Goal: Task Accomplishment & Management: Use online tool/utility

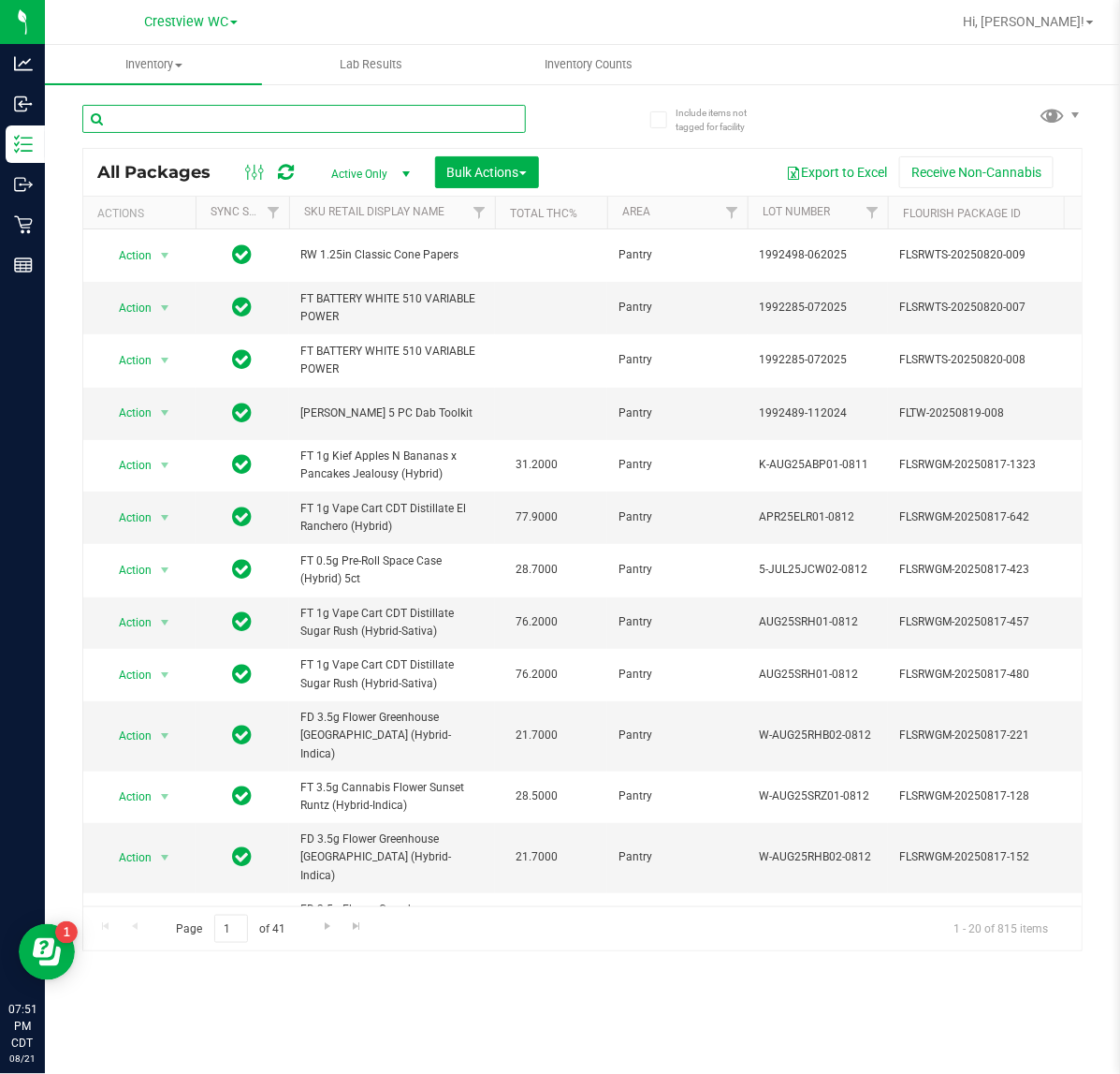
click at [252, 123] on input "text" at bounding box center [303, 119] width 444 height 28
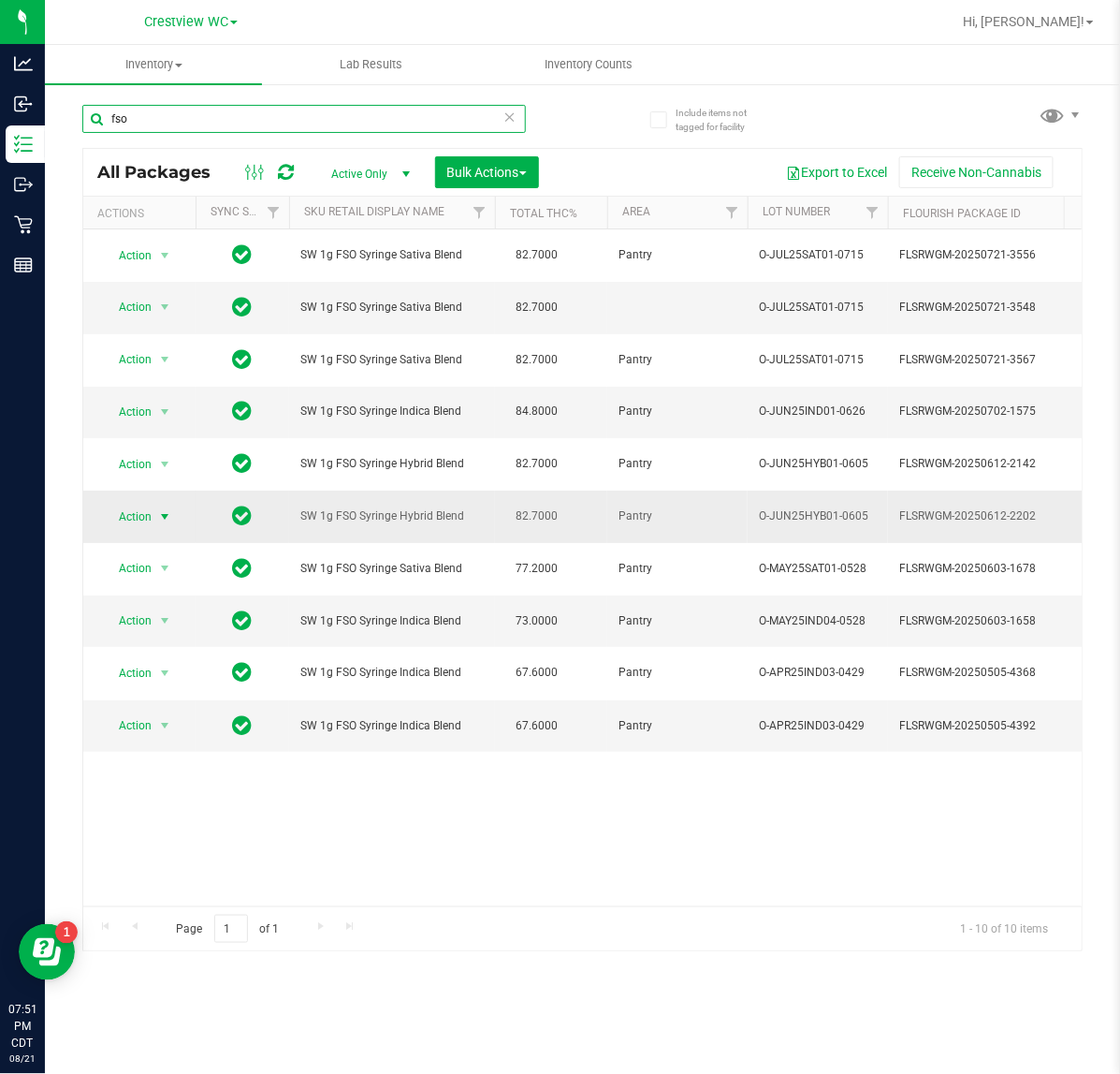
type input "fso"
click at [152, 518] on span "Action" at bounding box center [127, 517] width 51 height 26
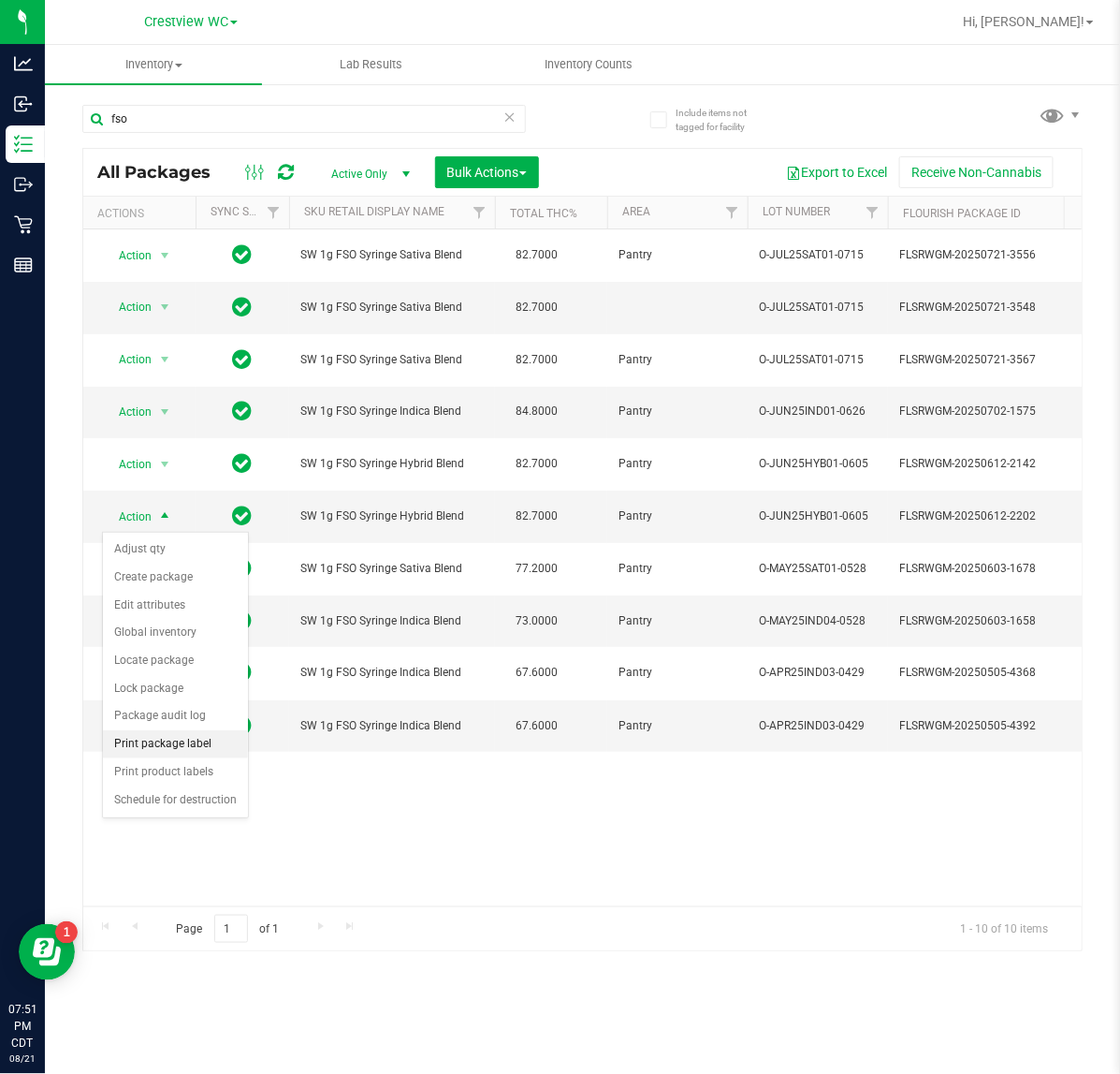
click at [202, 744] on li "Print package label" at bounding box center [175, 744] width 145 height 28
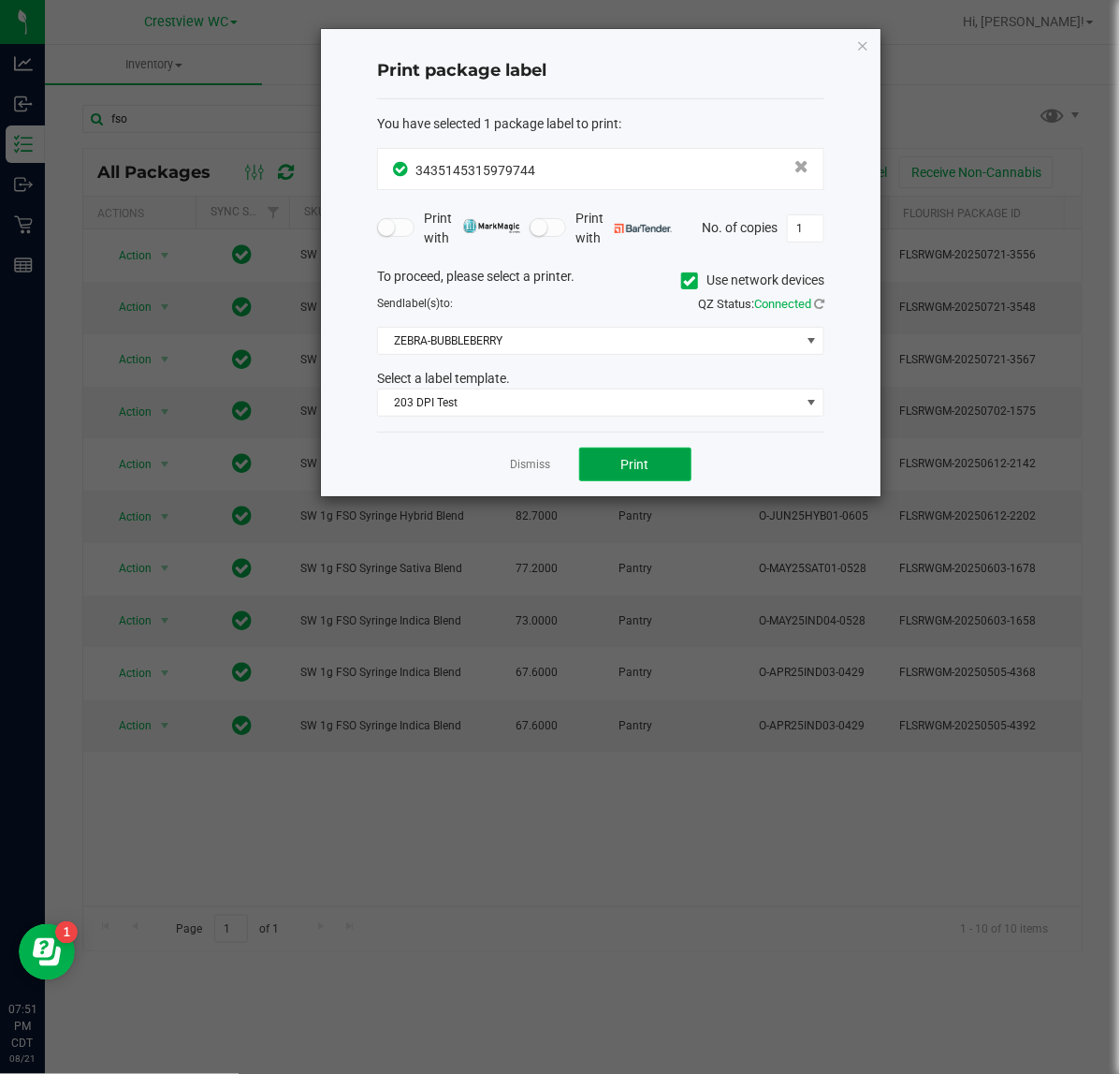
click at [653, 464] on button "Print" at bounding box center [635, 464] width 112 height 34
click at [859, 44] on icon "button" at bounding box center [863, 45] width 13 height 23
